Goal: Transaction & Acquisition: Purchase product/service

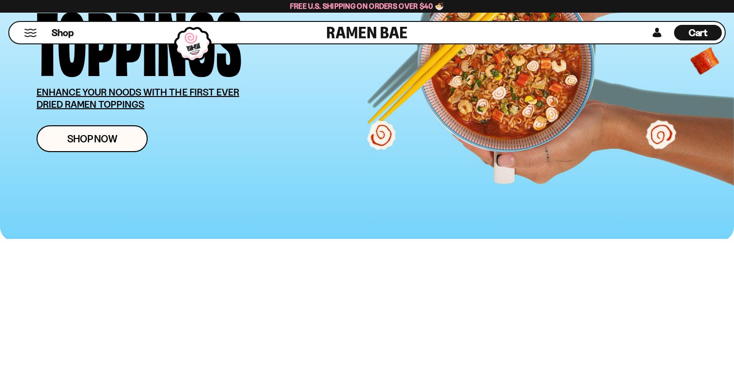
scroll to position [161, 0]
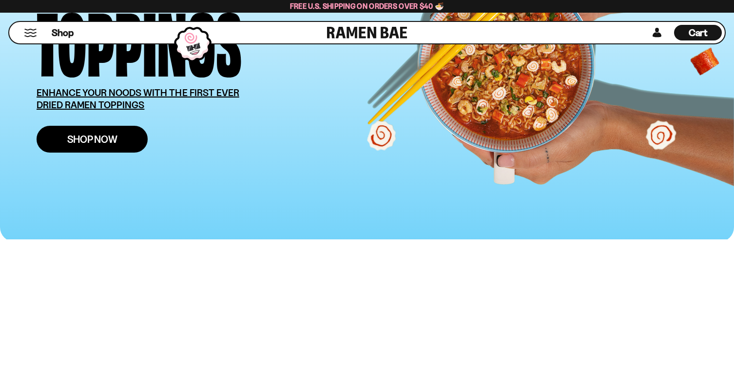
click at [108, 153] on link "Shop Now" at bounding box center [92, 139] width 111 height 27
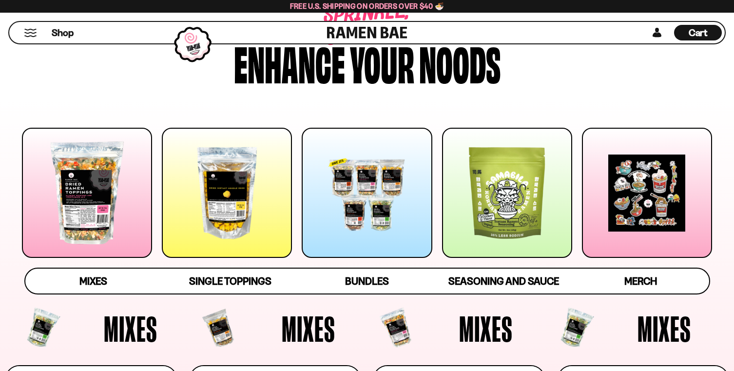
scroll to position [49, 0]
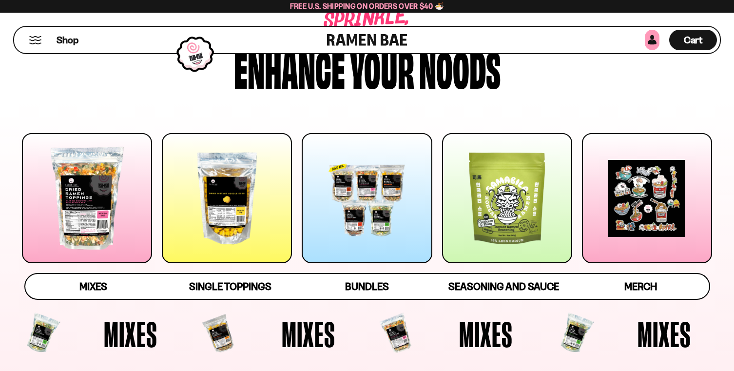
click at [645, 44] on link at bounding box center [652, 40] width 15 height 20
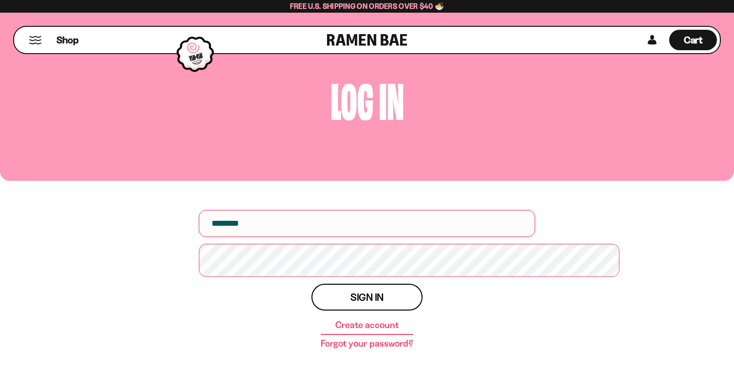
click at [339, 237] on input "email" at bounding box center [367, 223] width 336 height 27
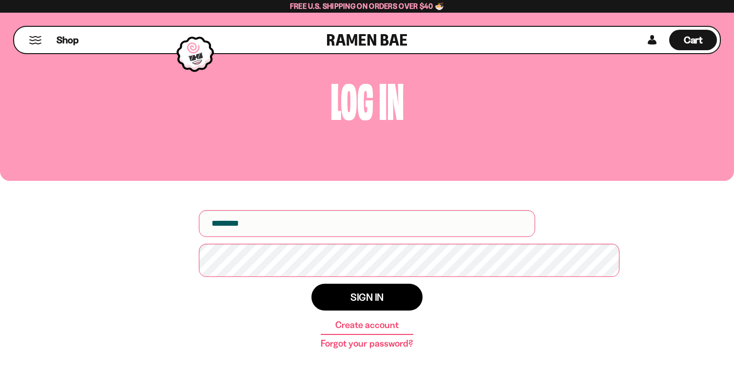
click at [365, 310] on button "Sign in" at bounding box center [366, 297] width 111 height 27
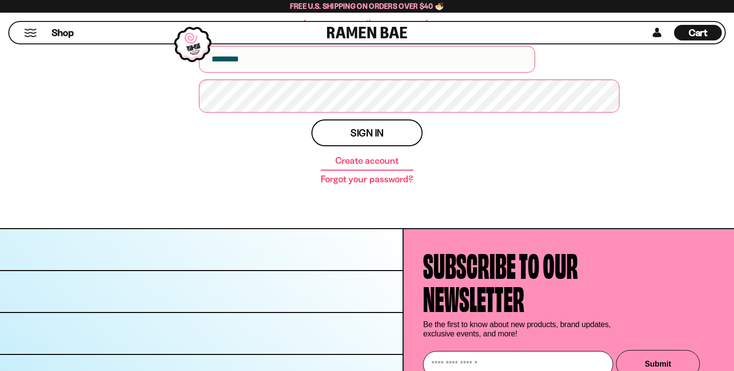
scroll to position [197, 0]
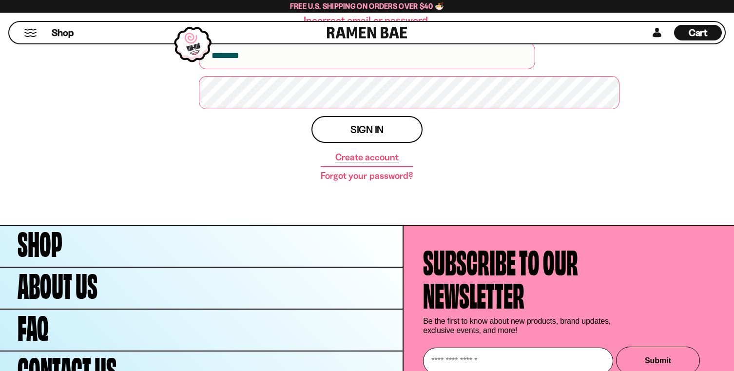
click at [372, 162] on link "Create account" at bounding box center [366, 158] width 63 height 10
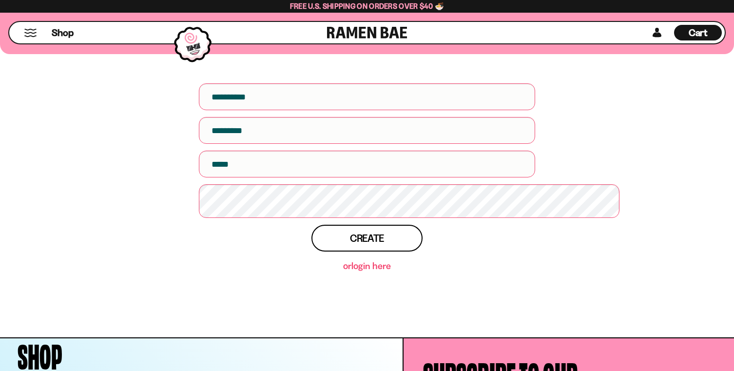
scroll to position [135, 0]
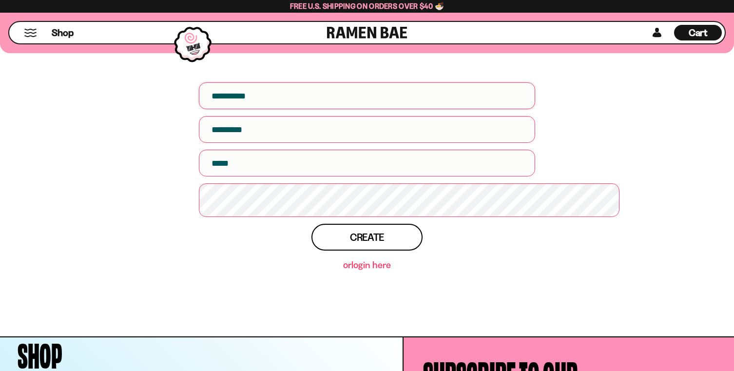
click at [301, 109] on input "First name" at bounding box center [367, 95] width 336 height 27
type input "******"
click at [262, 143] on input "text" at bounding box center [367, 129] width 336 height 27
type input "******"
click at [233, 176] on input "Email" at bounding box center [367, 163] width 336 height 27
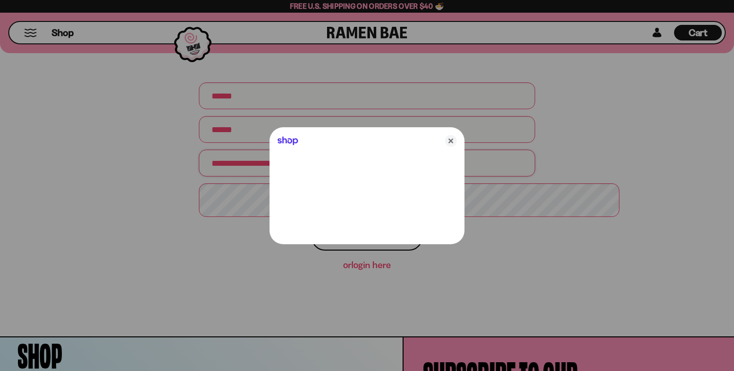
type input "**********"
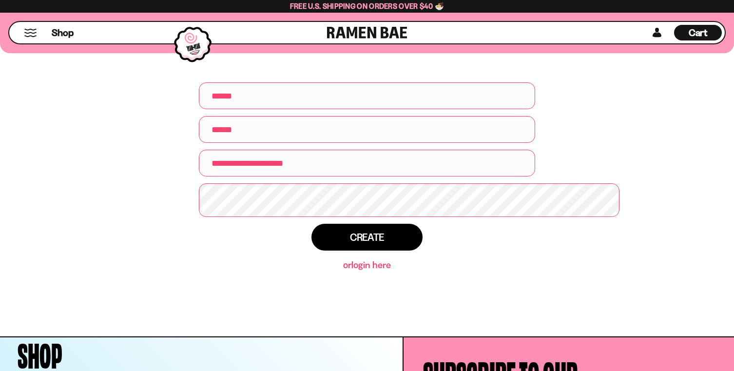
click at [370, 242] on span "Create" at bounding box center [367, 237] width 34 height 10
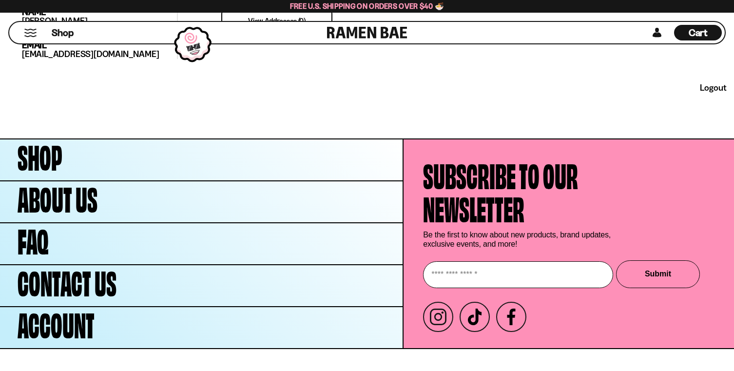
scroll to position [387, 0]
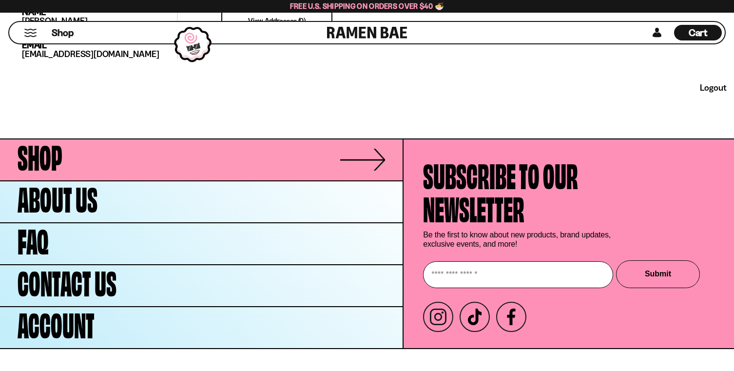
click at [97, 180] on link "Shop" at bounding box center [201, 159] width 403 height 41
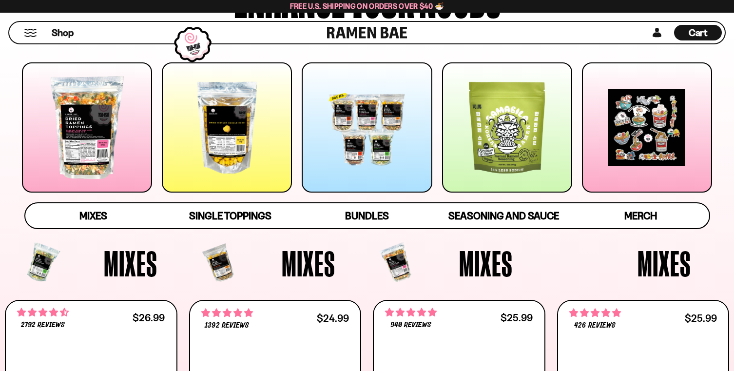
scroll to position [122, 0]
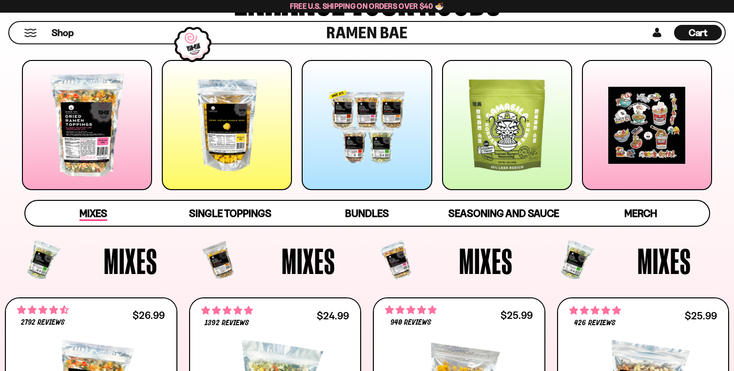
click at [92, 221] on span "Mixes" at bounding box center [93, 214] width 28 height 14
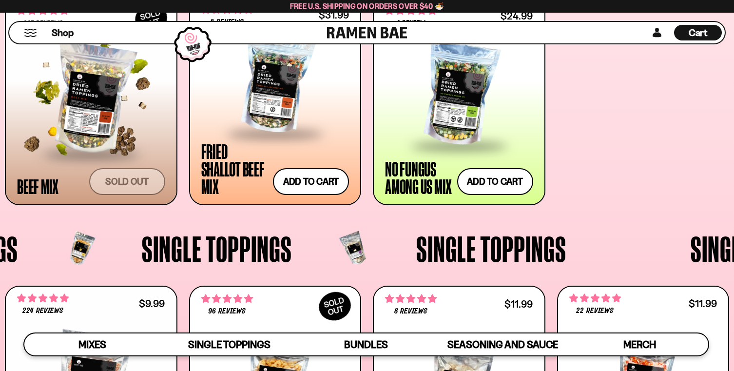
scroll to position [639, 0]
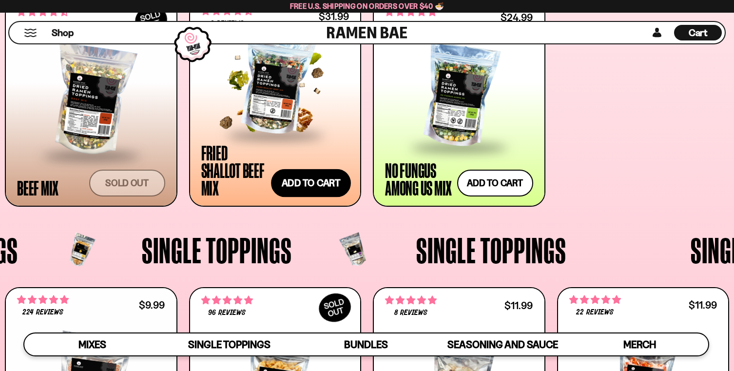
click at [302, 197] on button "Add to cart Add — Regular price $31.99 Regular price Sale price $31.99 Unit pri…" at bounding box center [311, 183] width 80 height 28
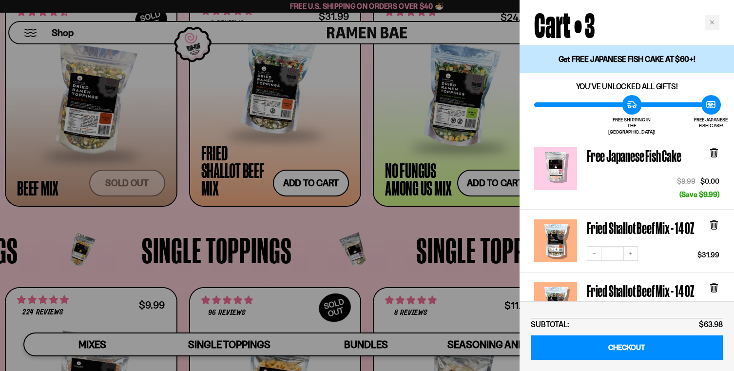
click at [384, 264] on div at bounding box center [367, 185] width 734 height 371
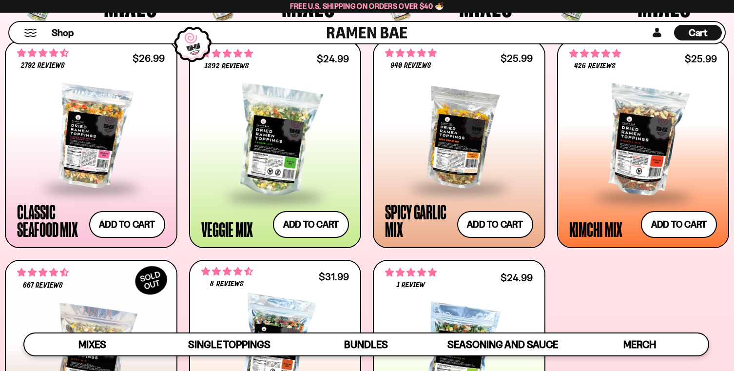
scroll to position [369, 0]
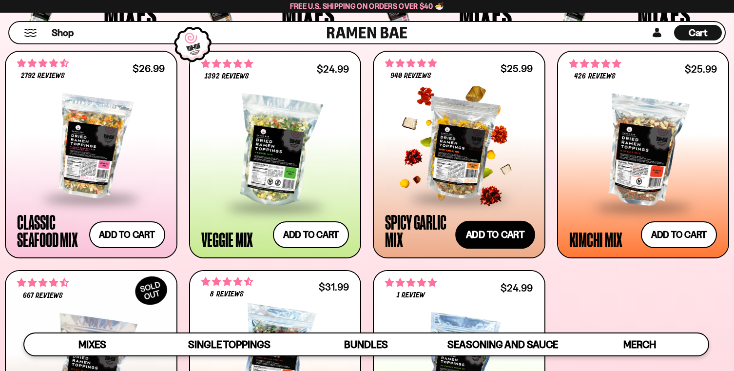
click at [484, 249] on button "Add to cart Add — Regular price $25.99 Regular price Sale price $25.99 Unit pri…" at bounding box center [495, 234] width 80 height 28
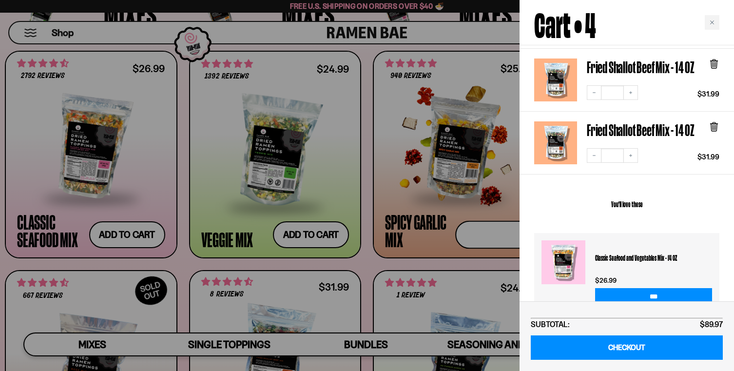
scroll to position [227, 0]
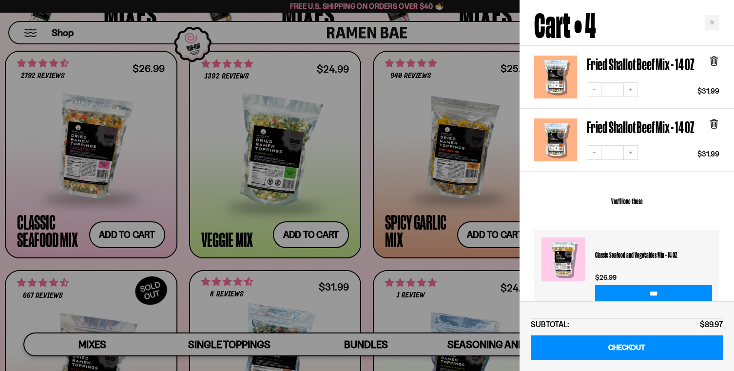
click at [713, 127] on icon at bounding box center [714, 122] width 3 height 7
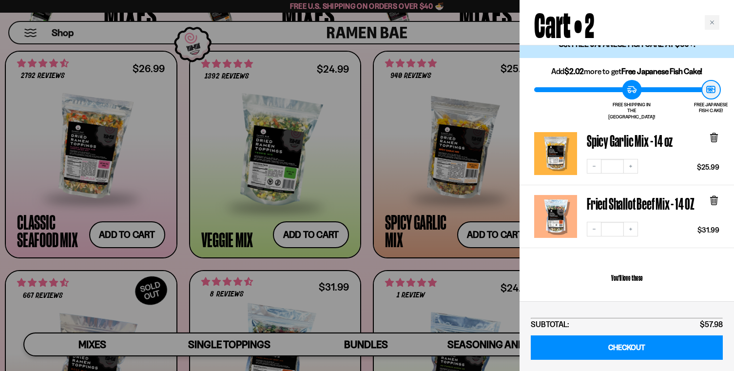
scroll to position [0, 0]
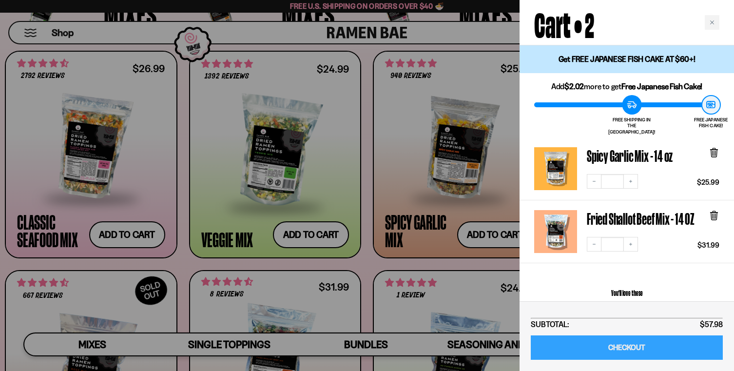
click at [628, 347] on link "CHECKOUT" at bounding box center [627, 347] width 192 height 25
